Goal: Task Accomplishment & Management: Manage account settings

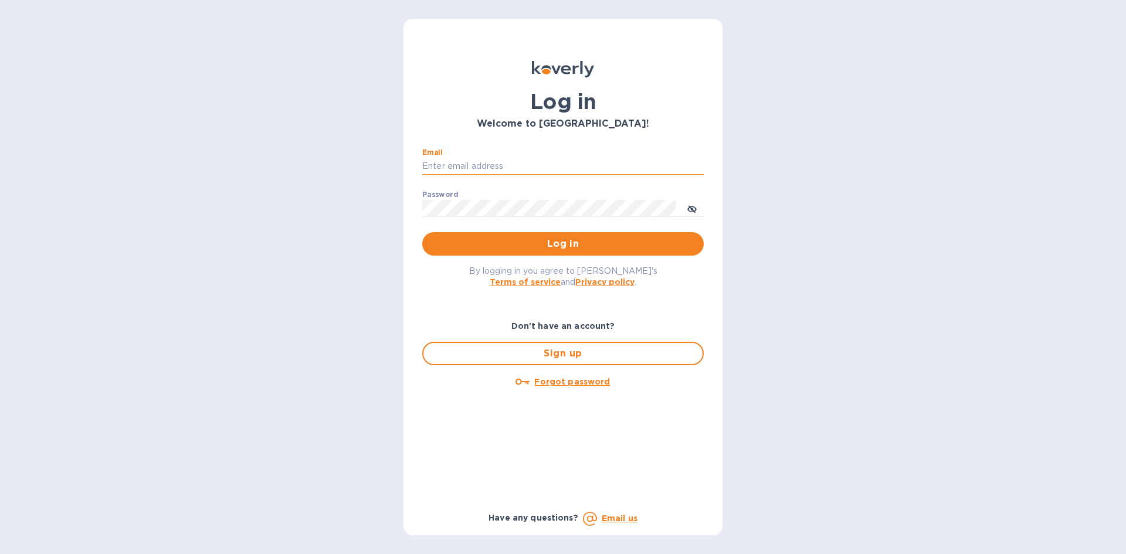
click at [485, 167] on input "Email" at bounding box center [563, 167] width 282 height 18
click at [463, 165] on input "Email" at bounding box center [563, 167] width 282 height 18
type input "[EMAIL_ADDRESS][DOMAIN_NAME]"
click at [526, 244] on span "Log in" at bounding box center [563, 244] width 263 height 14
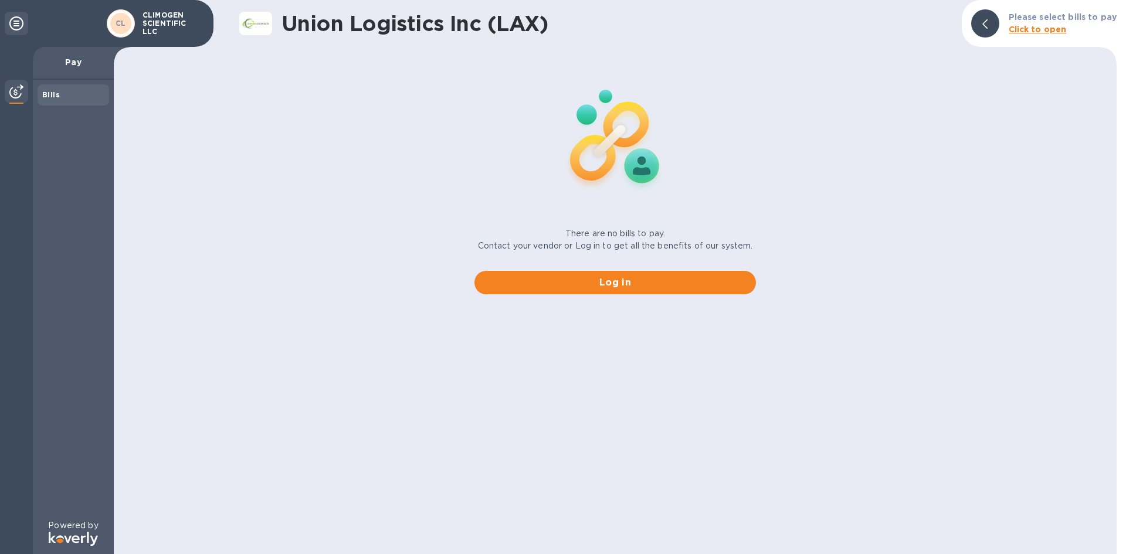
click at [1051, 29] on b "Click to open" at bounding box center [1038, 29] width 58 height 9
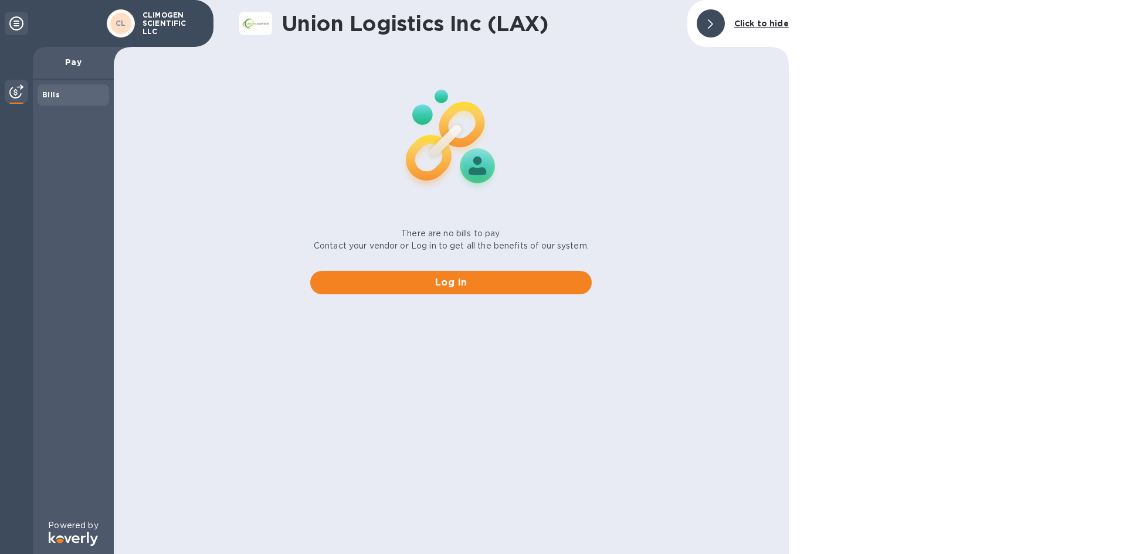
click at [740, 27] on b "Click to hide" at bounding box center [762, 23] width 55 height 9
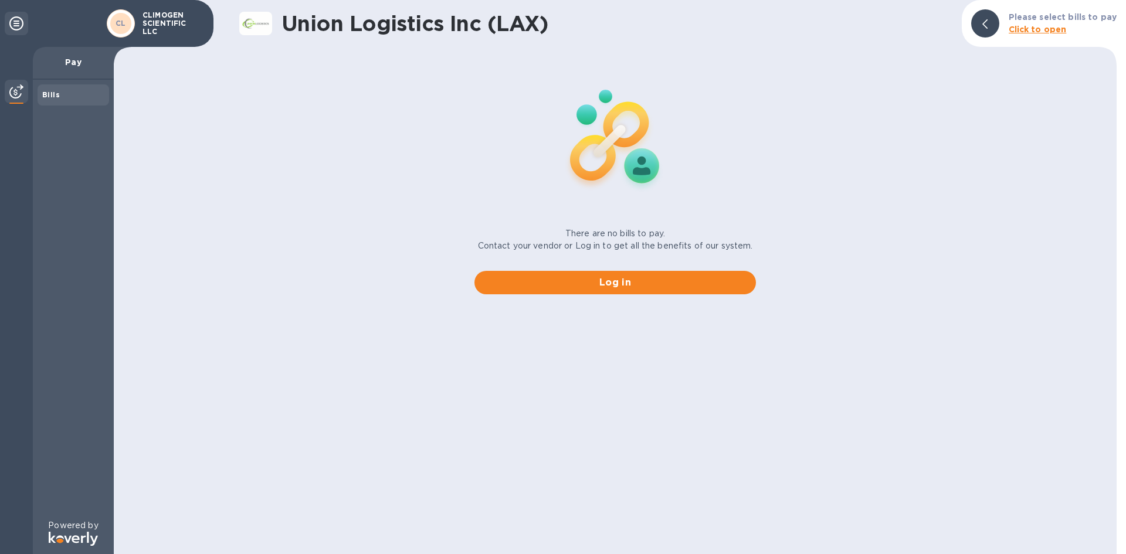
click at [66, 101] on div "Bills" at bounding box center [74, 94] width 72 height 21
click at [53, 95] on b "Bills" at bounding box center [51, 94] width 18 height 9
click at [79, 64] on p "Pay" at bounding box center [73, 62] width 62 height 12
click at [53, 99] on b "Bills" at bounding box center [51, 94] width 18 height 9
click at [618, 284] on span "Log in" at bounding box center [615, 283] width 263 height 14
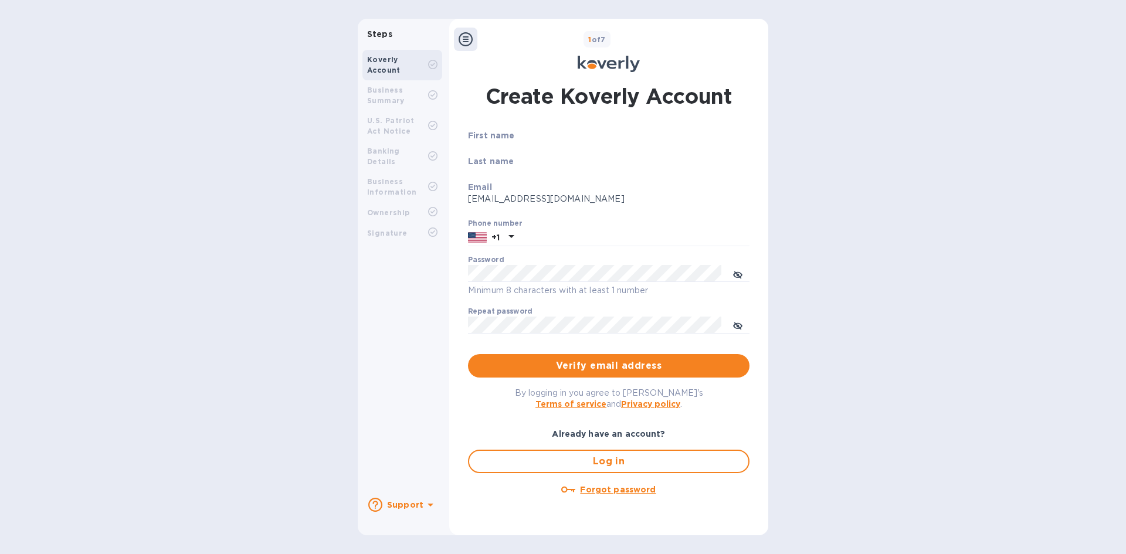
click at [461, 42] on icon at bounding box center [466, 39] width 14 height 14
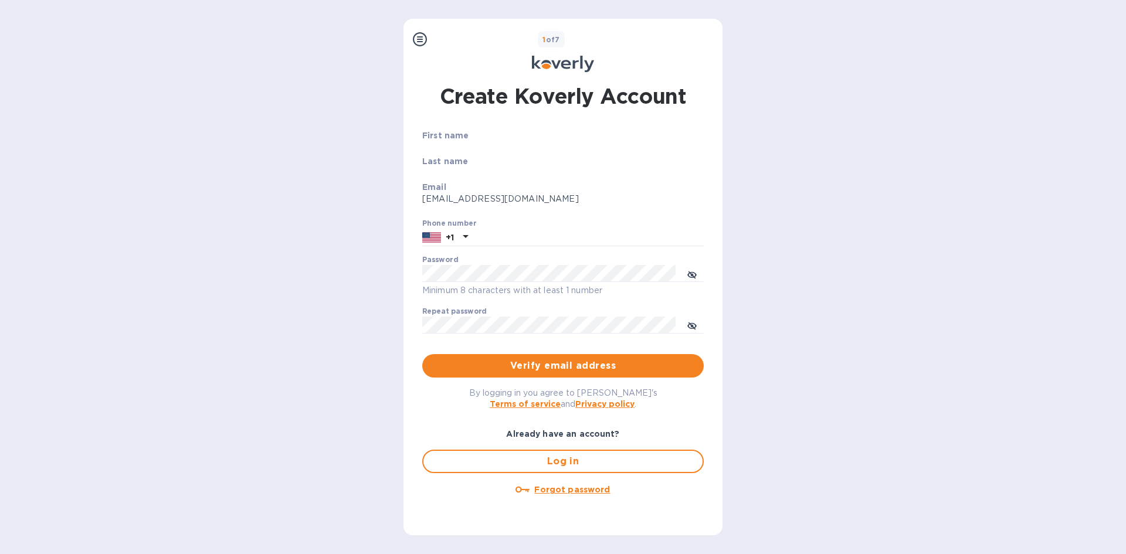
click at [423, 36] on icon at bounding box center [420, 39] width 14 height 14
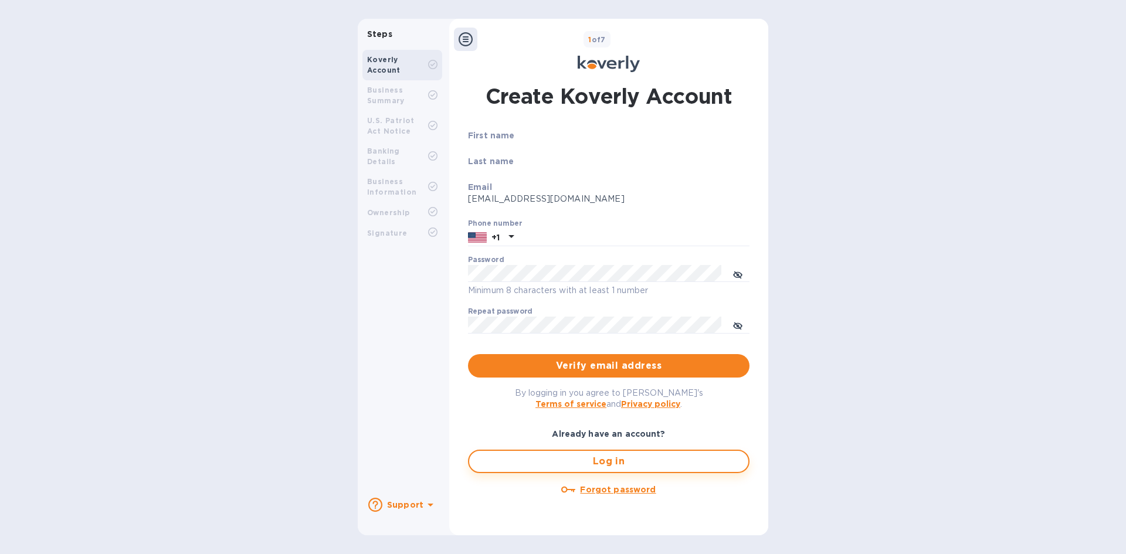
click at [589, 455] on span "Log in" at bounding box center [609, 462] width 260 height 14
